Goal: Use online tool/utility

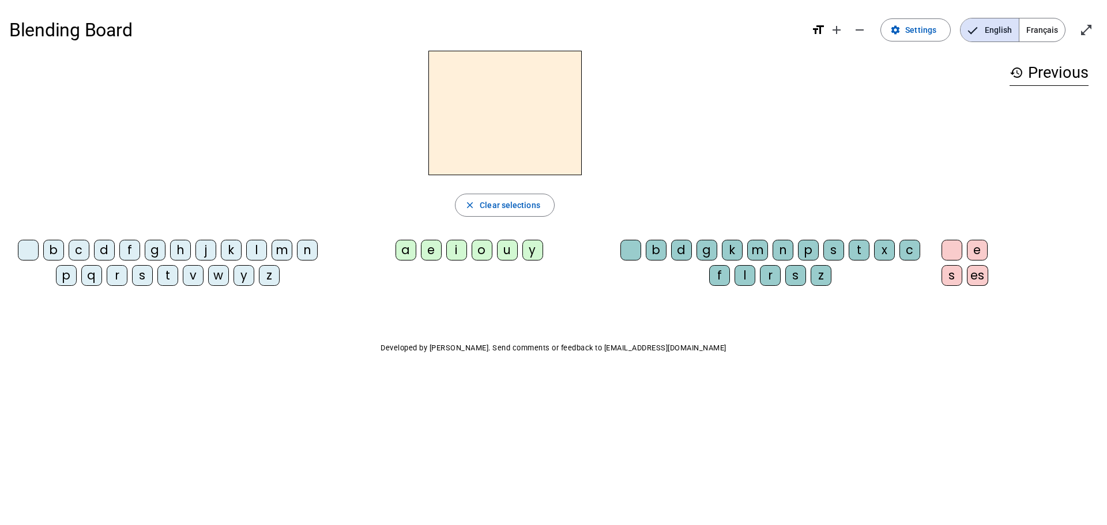
click at [1036, 31] on span "Français" at bounding box center [1043, 29] width 46 height 23
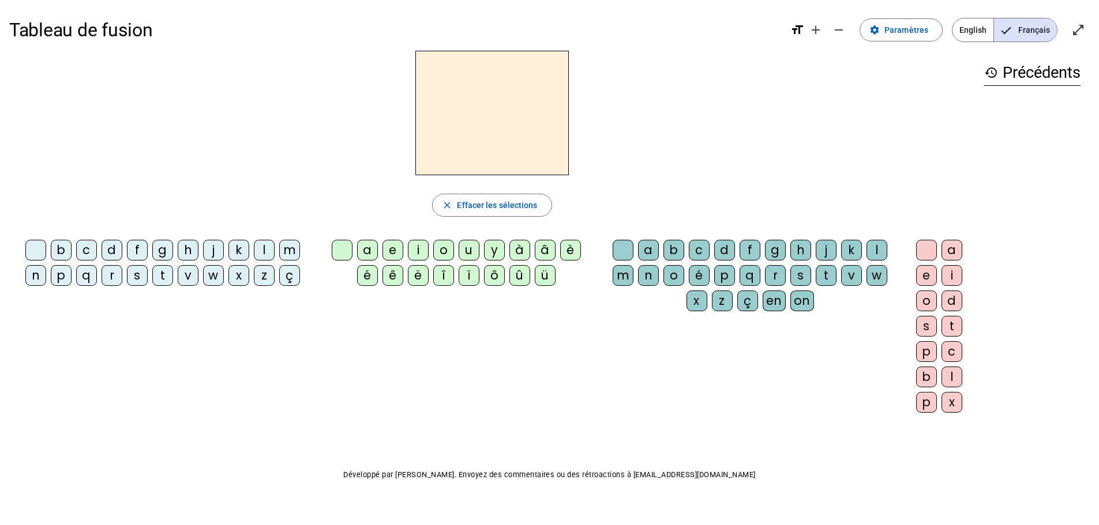
click at [214, 247] on div "j" at bounding box center [213, 250] width 21 height 21
click at [390, 253] on div "e" at bounding box center [392, 250] width 21 height 21
click at [113, 249] on div "d" at bounding box center [111, 250] width 21 height 21
click at [286, 245] on div "m" at bounding box center [289, 250] width 21 height 21
click at [263, 250] on div "l" at bounding box center [264, 250] width 21 height 21
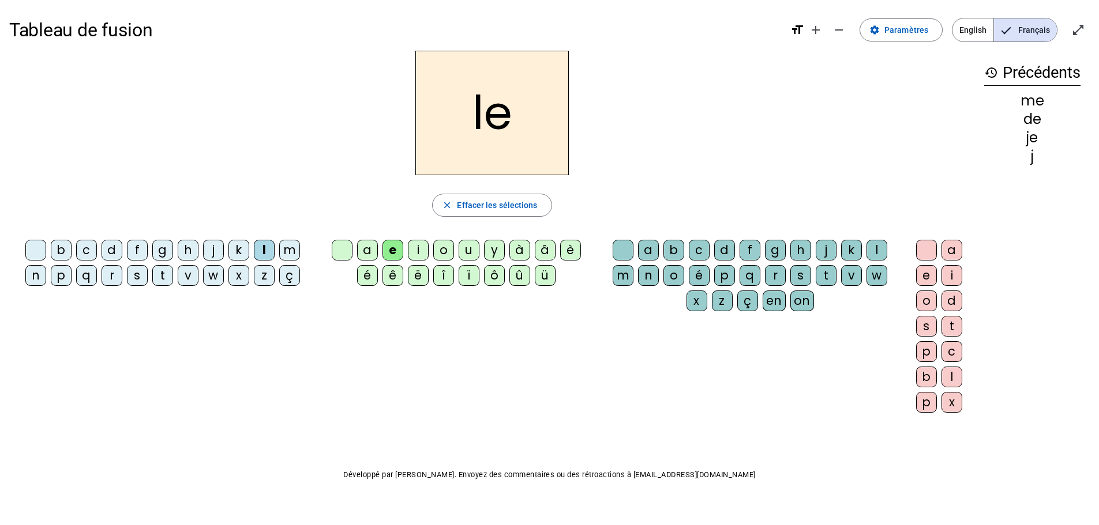
click at [467, 248] on div "u" at bounding box center [468, 250] width 21 height 21
click at [185, 276] on div "v" at bounding box center [188, 275] width 21 height 21
click at [62, 246] on div "b" at bounding box center [61, 250] width 21 height 21
click at [60, 279] on div "p" at bounding box center [61, 275] width 21 height 21
click at [164, 270] on div "t" at bounding box center [162, 275] width 21 height 21
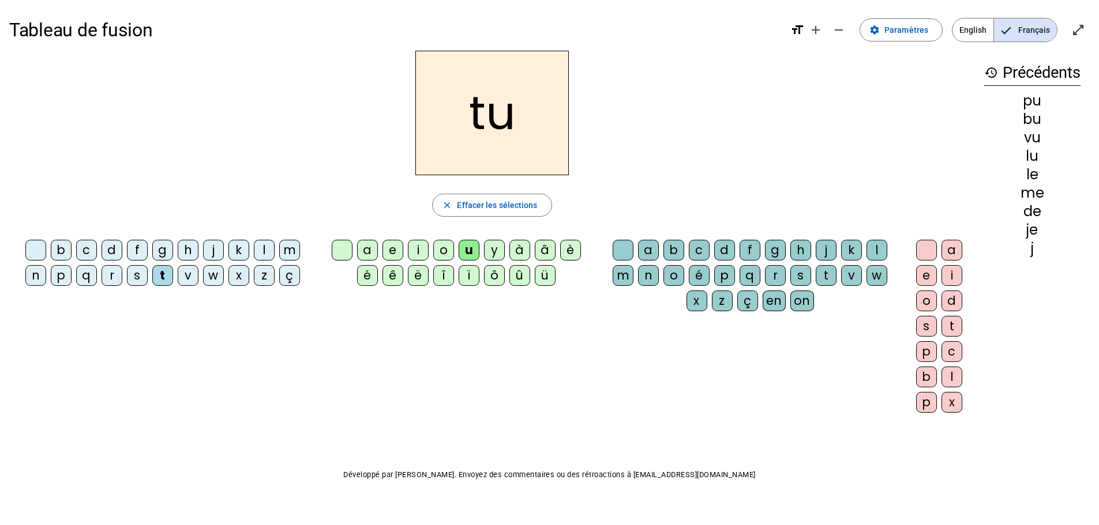
click at [392, 248] on div "e" at bounding box center [392, 250] width 21 height 21
click at [138, 279] on div "s" at bounding box center [137, 275] width 21 height 21
click at [469, 251] on div "u" at bounding box center [468, 250] width 21 height 21
click at [368, 252] on div "a" at bounding box center [367, 250] width 21 height 21
click at [264, 250] on div "l" at bounding box center [264, 250] width 21 height 21
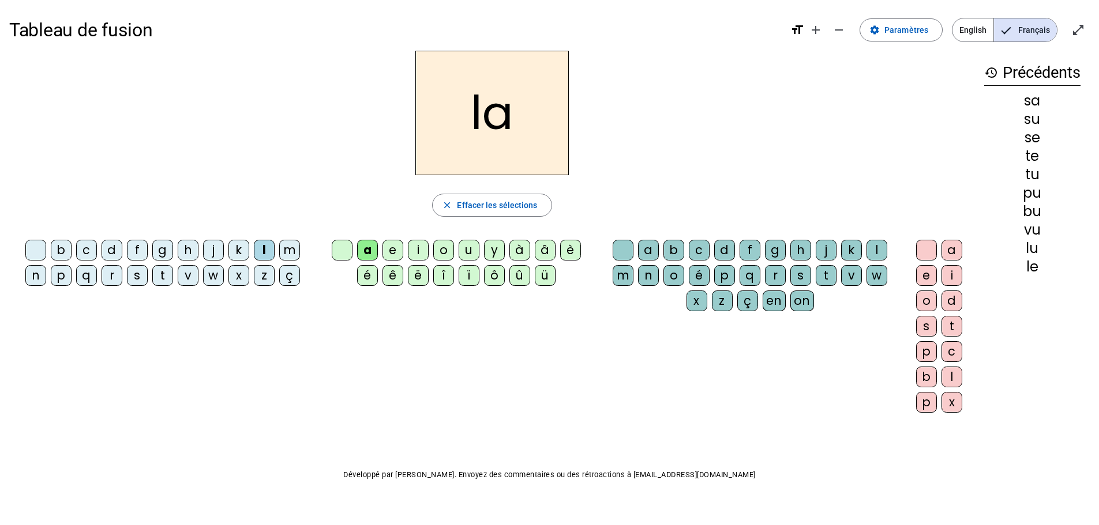
click at [695, 251] on div "c" at bounding box center [699, 250] width 21 height 21
click at [166, 275] on div "t" at bounding box center [162, 275] width 21 height 21
click at [387, 24] on h1 "Tableau de fusion" at bounding box center [395, 30] width 772 height 37
click at [921, 298] on div "o" at bounding box center [926, 301] width 21 height 21
